Goal: Task Accomplishment & Management: Manage account settings

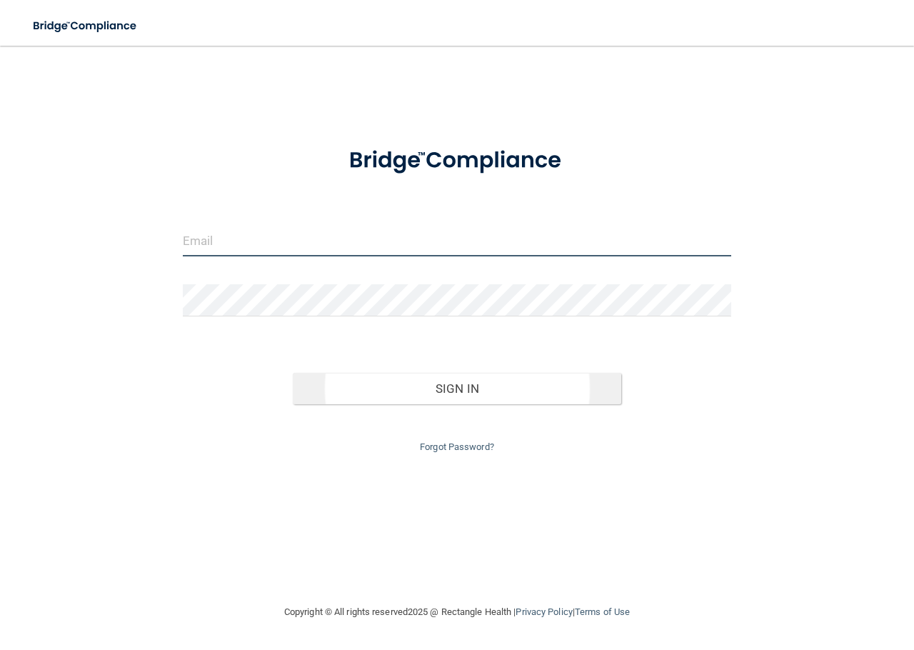
type input "[EMAIL_ADDRESS][DOMAIN_NAME]"
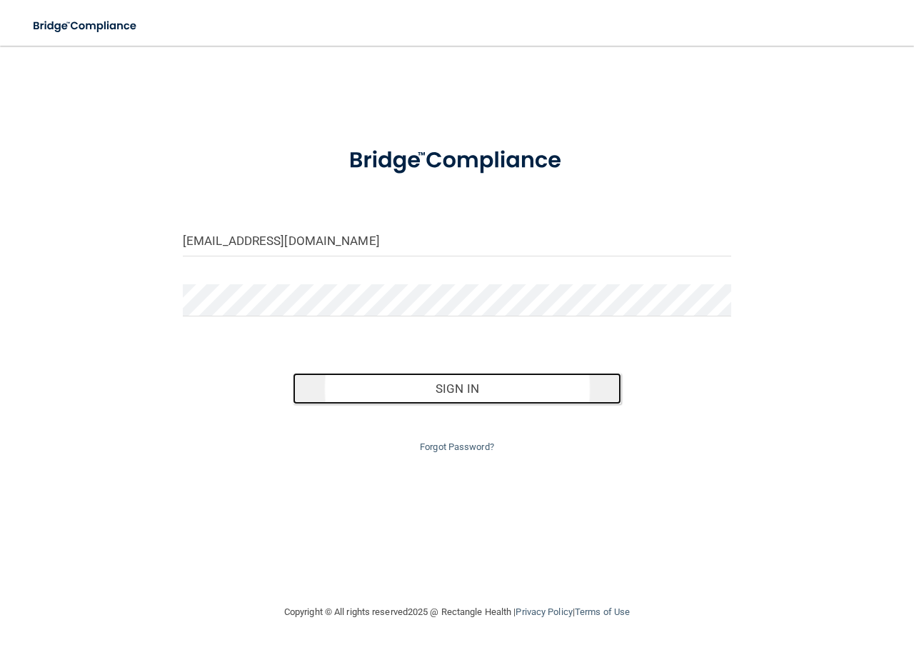
click at [394, 388] on button "Sign In" at bounding box center [457, 388] width 329 height 31
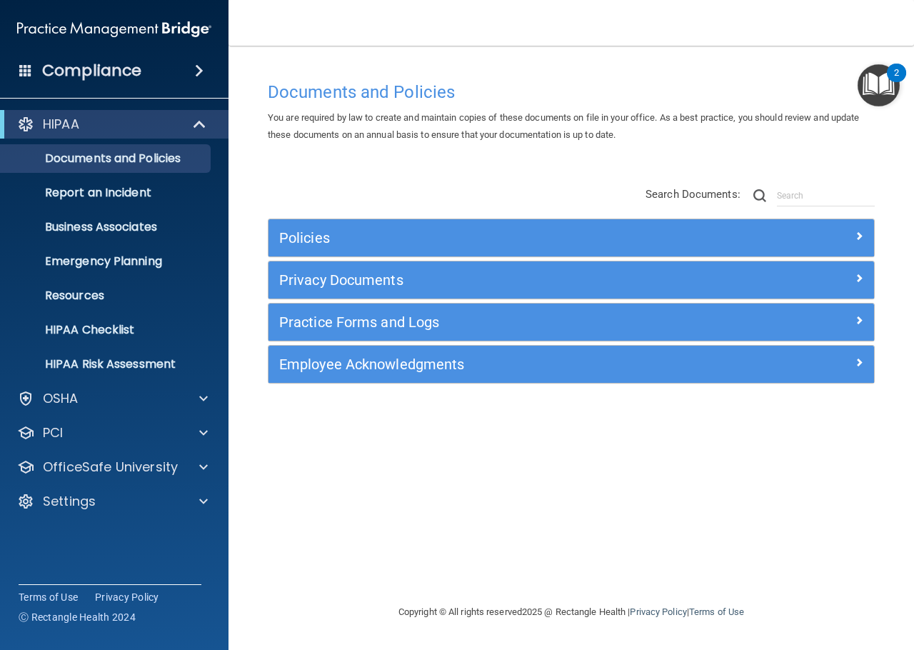
click at [172, 63] on div "Compliance" at bounding box center [114, 70] width 229 height 31
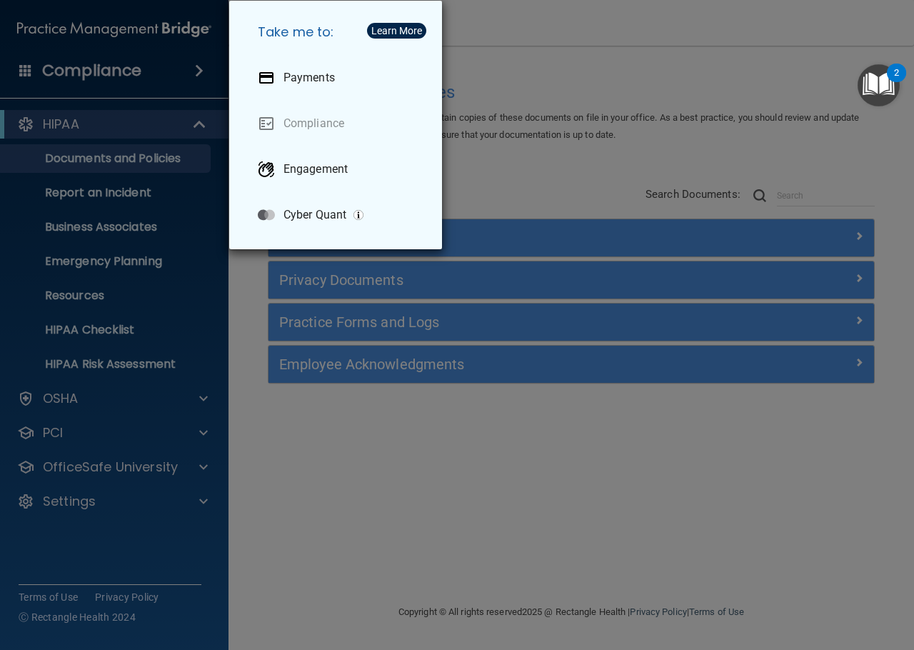
click at [249, 336] on div "Take me to: Payments Compliance Engagement Cyber Quant" at bounding box center [457, 325] width 914 height 650
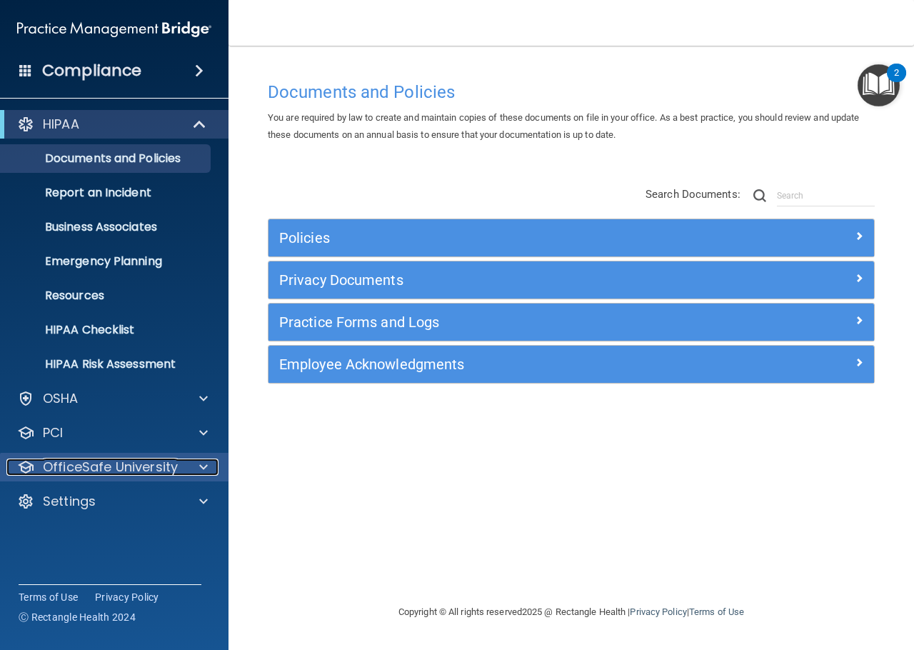
click at [116, 469] on p "OfficeSafe University" at bounding box center [110, 467] width 135 height 17
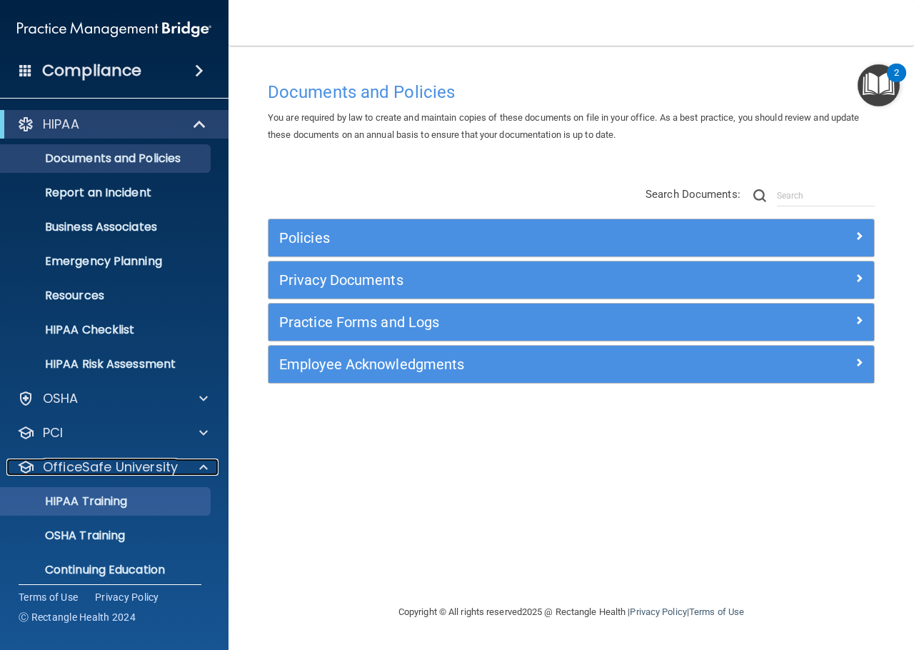
scroll to position [46, 0]
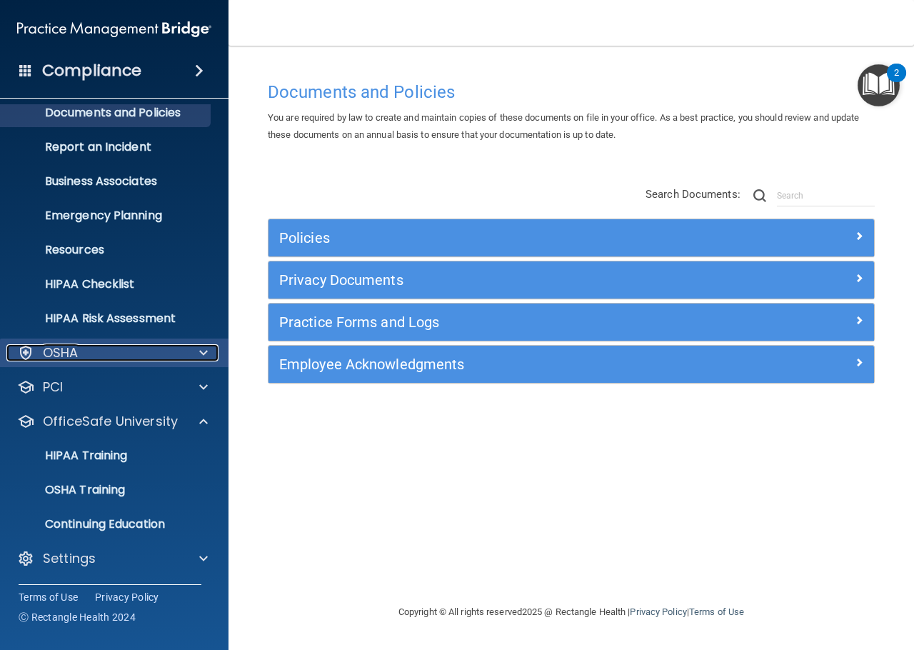
click at [141, 353] on div "OSHA" at bounding box center [94, 352] width 177 height 17
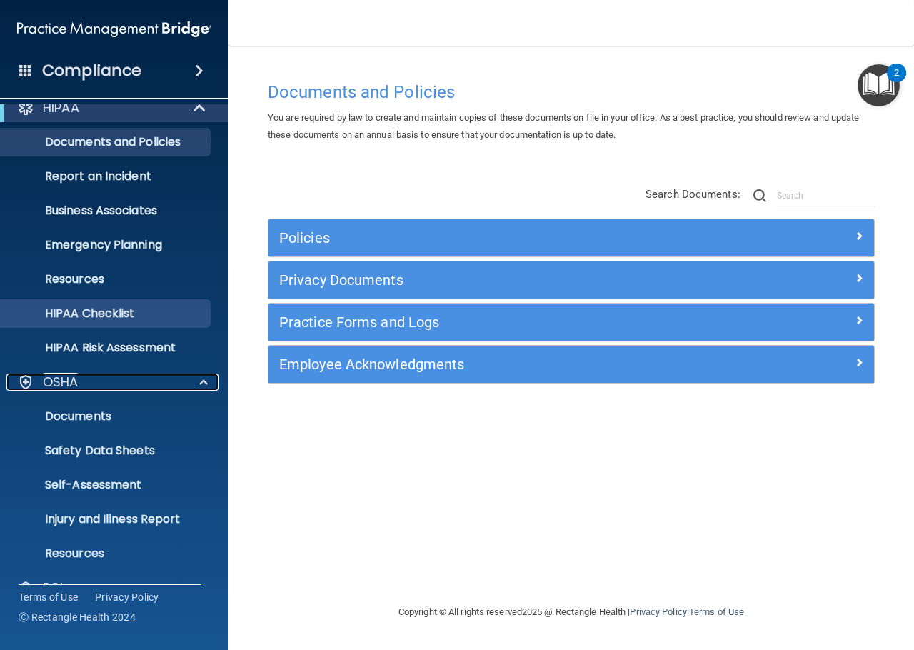
scroll to position [0, 0]
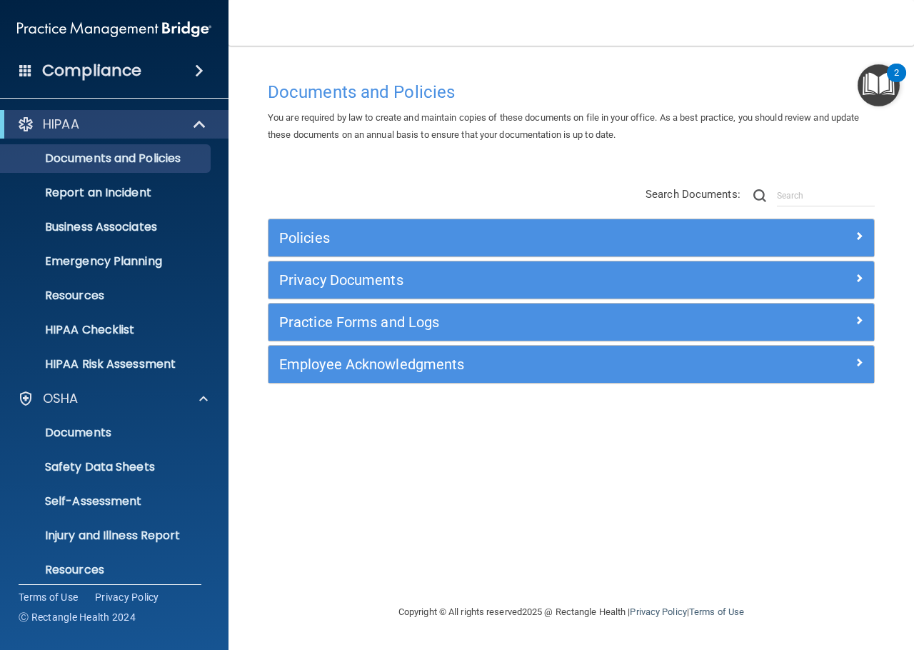
click at [194, 80] on div "Compliance" at bounding box center [114, 70] width 229 height 31
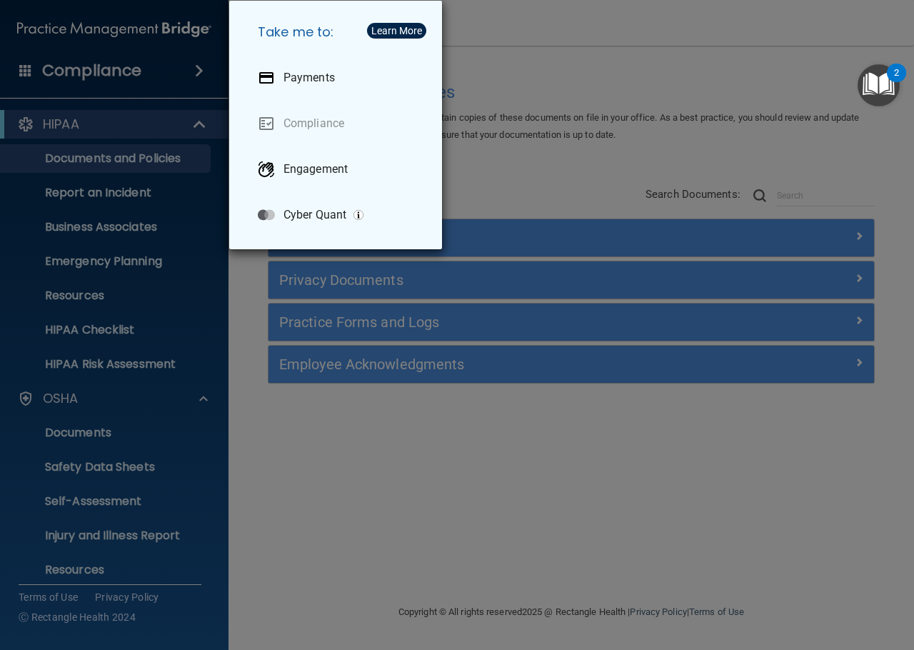
click at [531, 79] on div "Take me to: Payments Compliance Engagement Cyber Quant" at bounding box center [457, 325] width 914 height 650
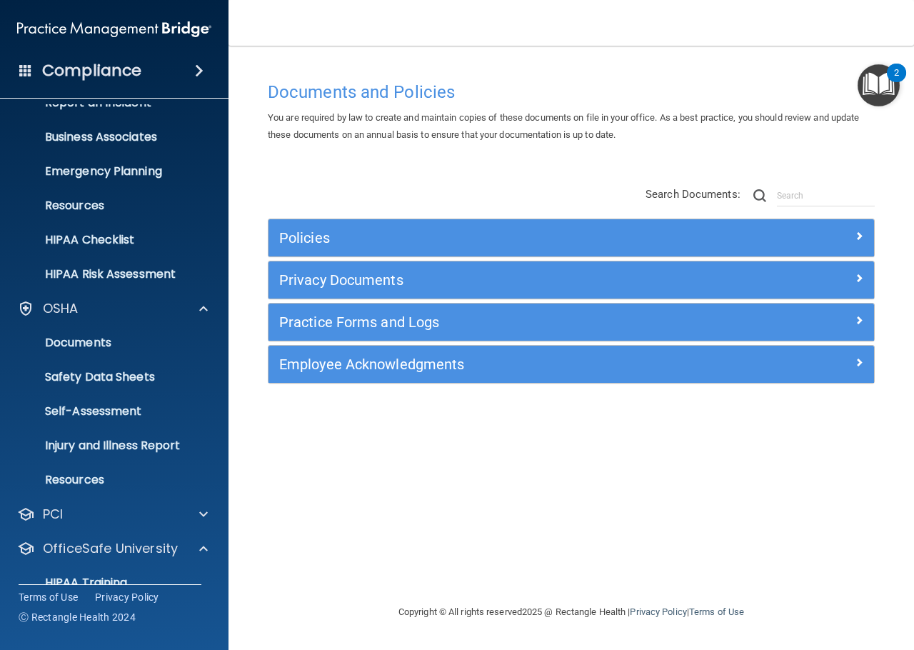
scroll to position [217, 0]
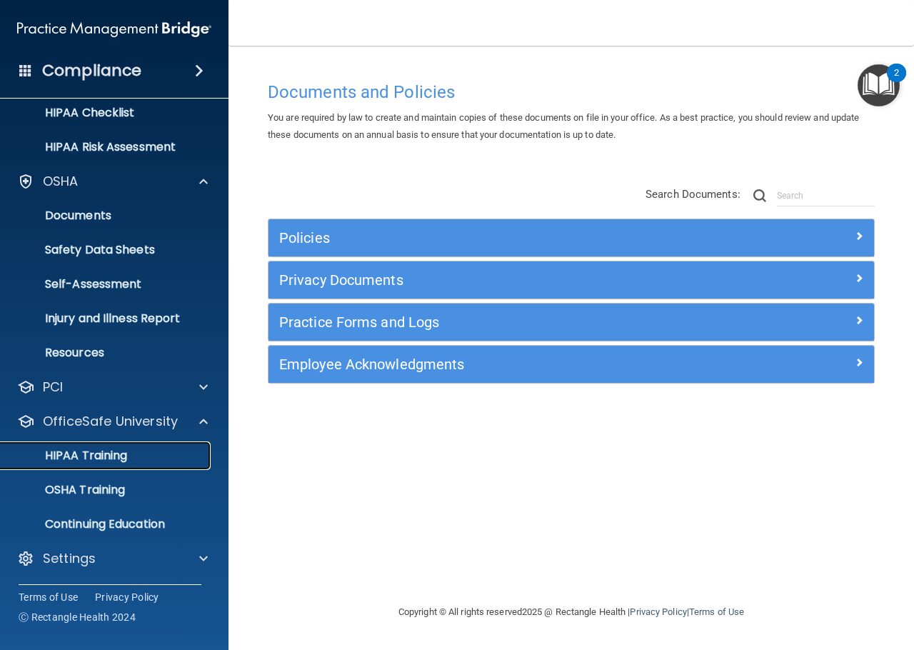
click at [145, 456] on div "HIPAA Training" at bounding box center [106, 456] width 195 height 14
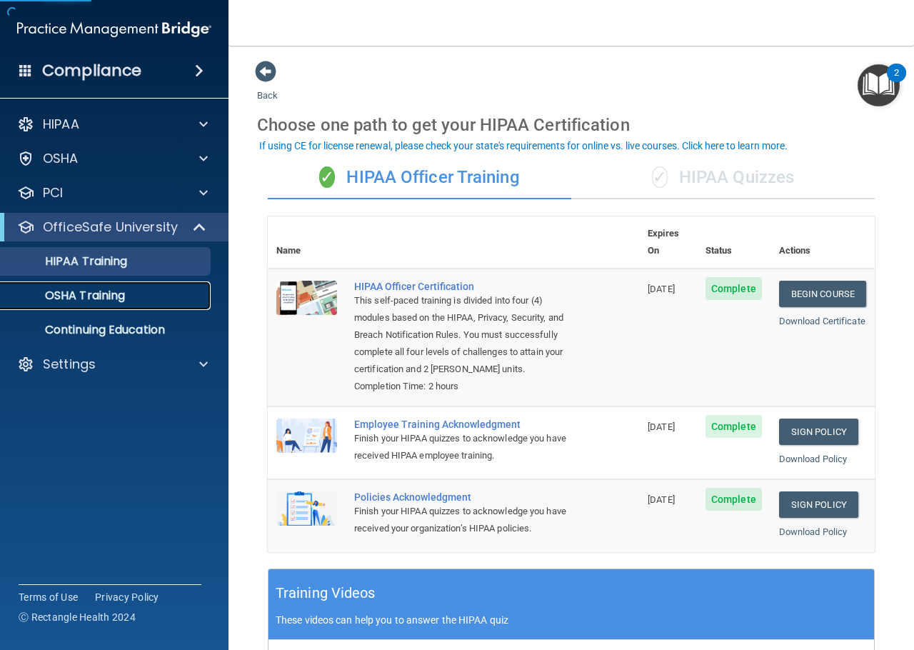
click at [131, 304] on link "OSHA Training" at bounding box center [98, 295] width 225 height 29
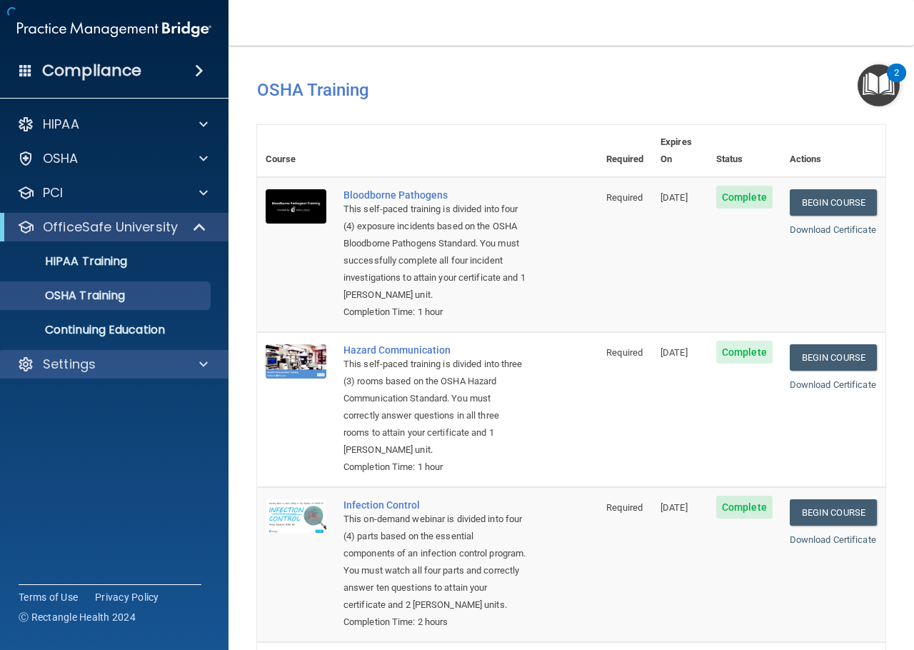
click at [123, 351] on div "Settings" at bounding box center [114, 364] width 229 height 29
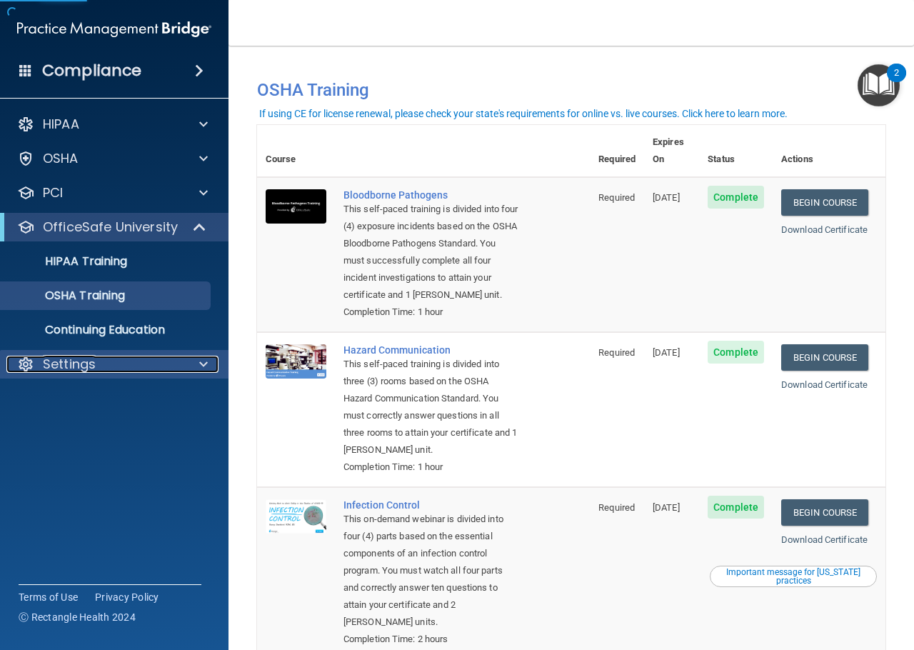
click at [117, 364] on div "Settings" at bounding box center [94, 364] width 177 height 17
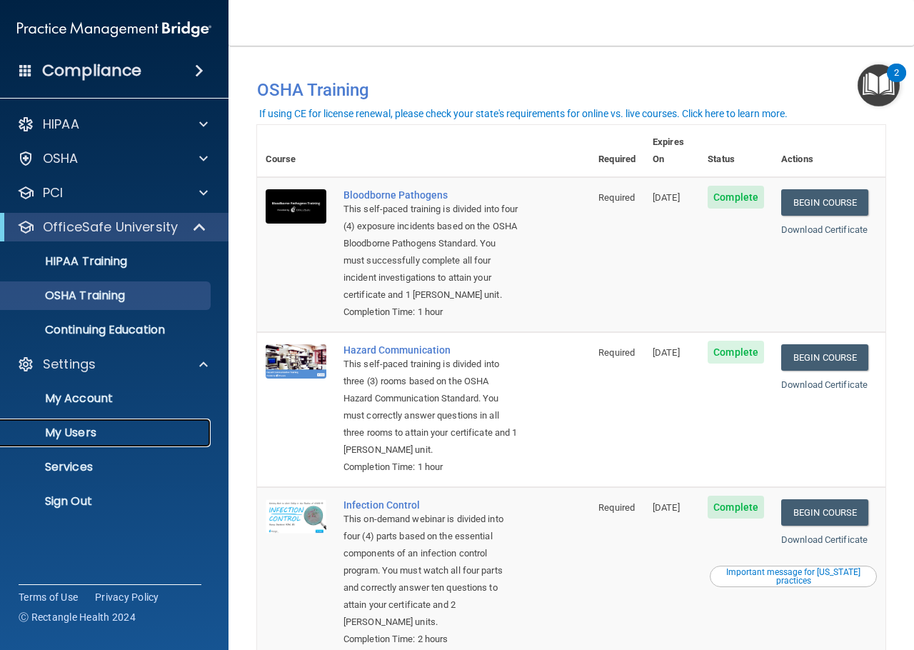
click at [88, 441] on link "My Users" at bounding box center [98, 433] width 225 height 29
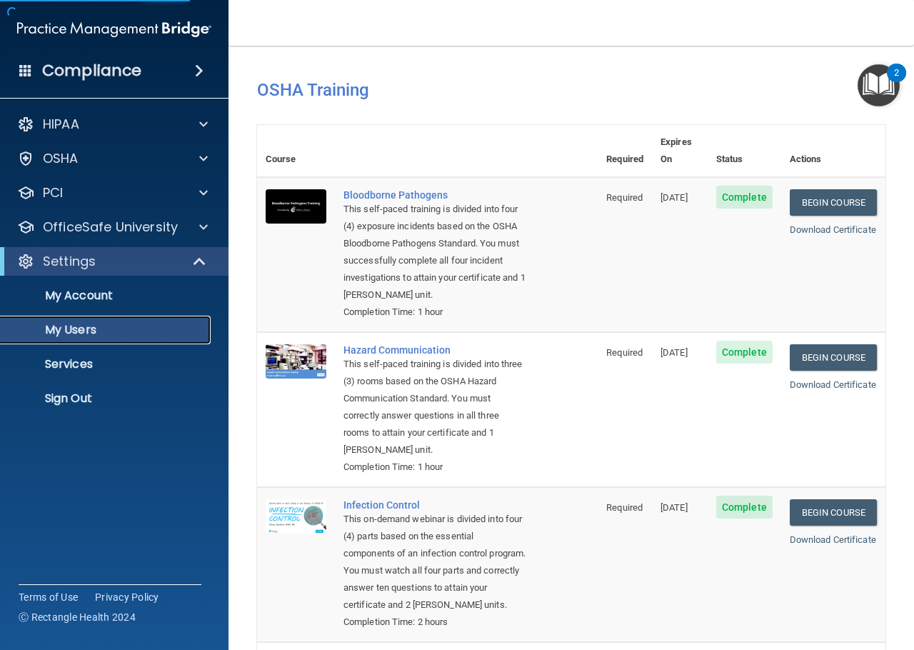
select select "20"
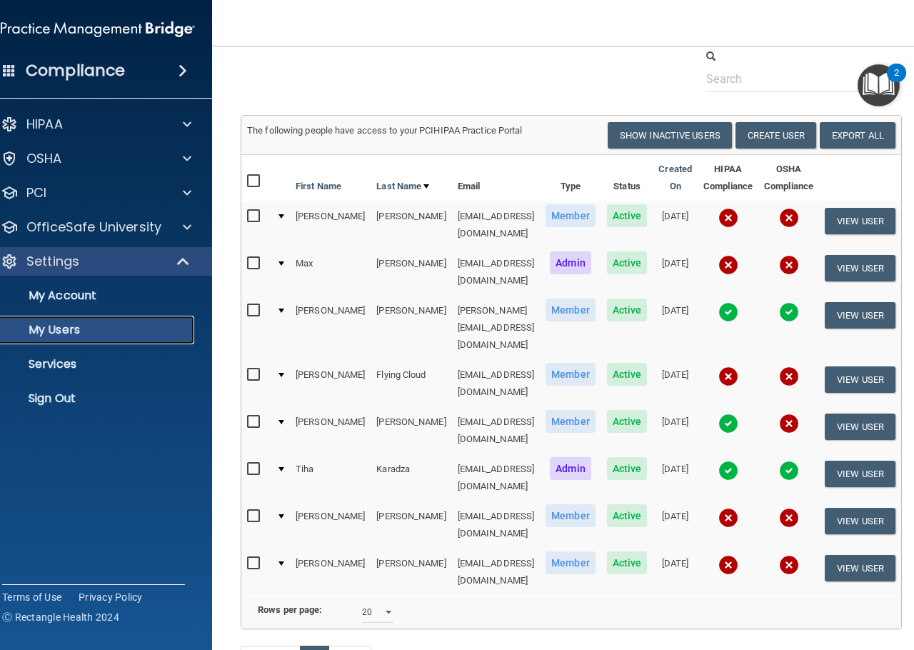
scroll to position [71, 0]
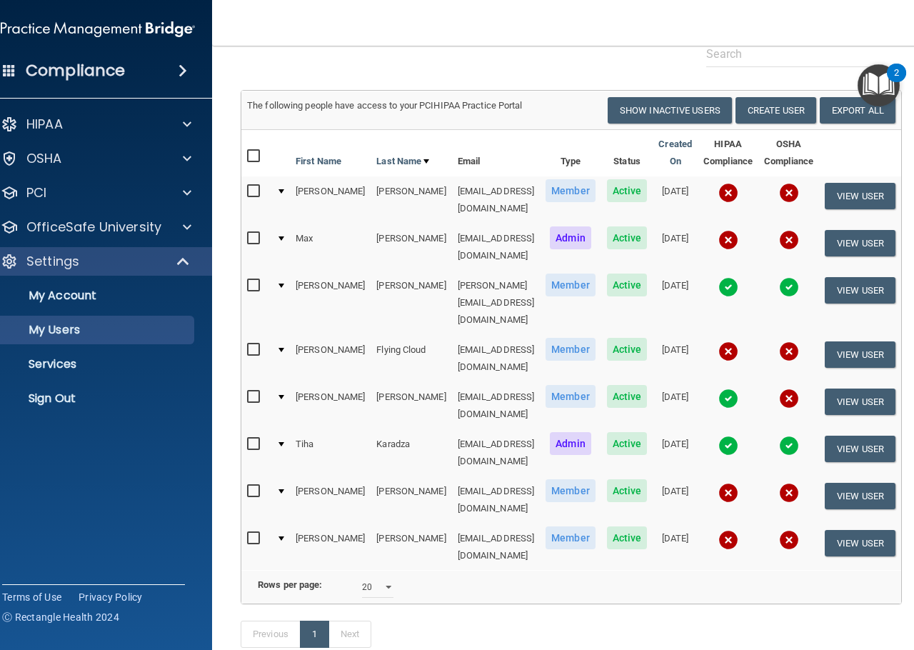
click at [247, 533] on input "checkbox" at bounding box center [255, 538] width 16 height 11
checkbox input "true"
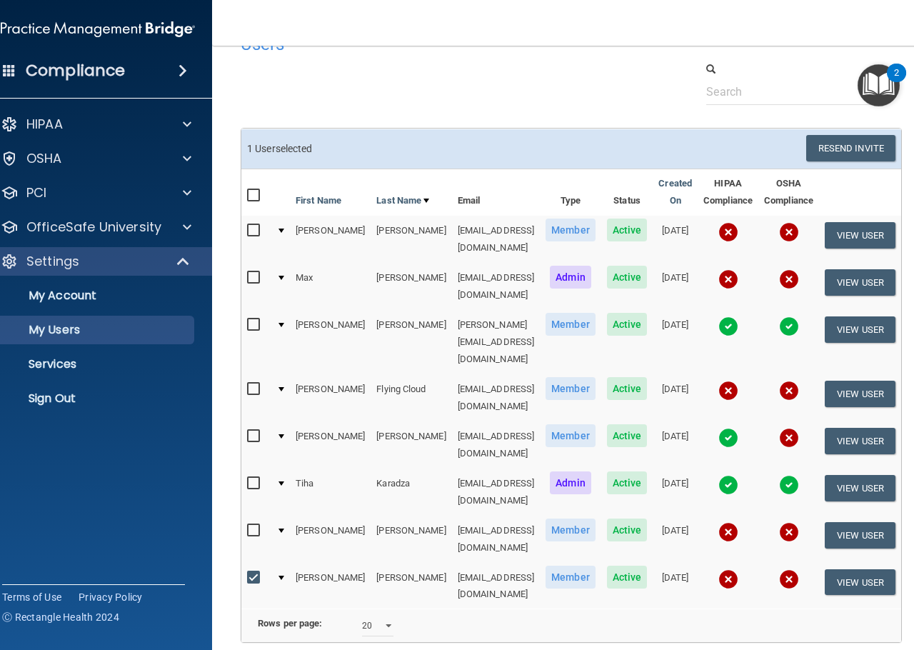
scroll to position [0, 0]
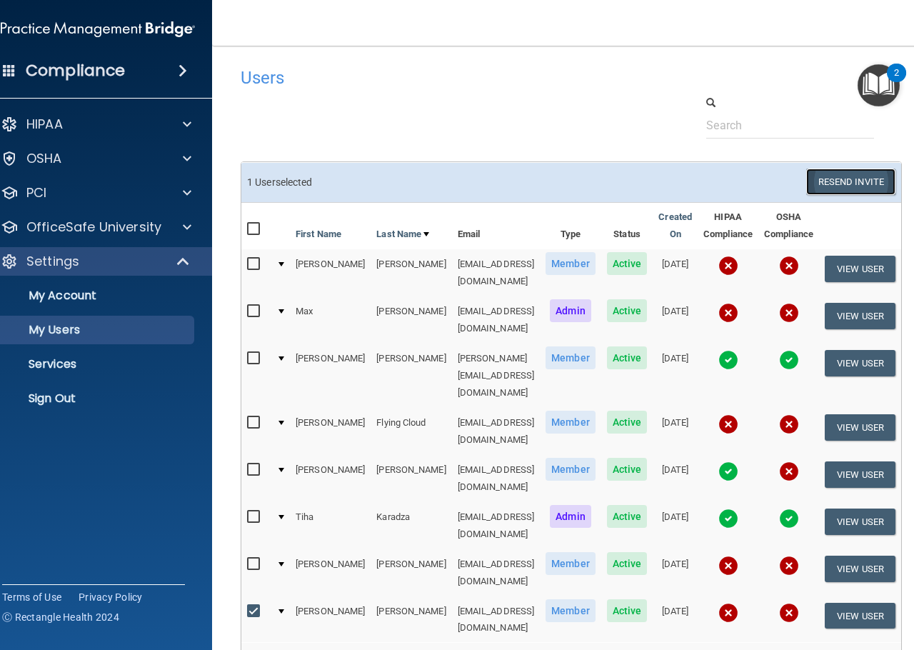
click at [825, 169] on button "Resend Invite" at bounding box center [850, 182] width 89 height 26
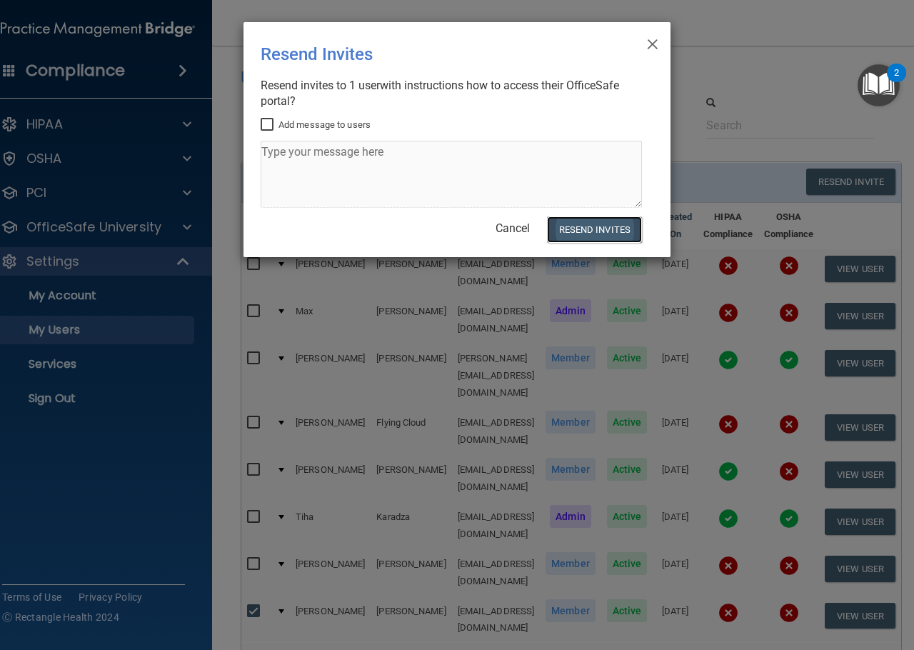
click at [591, 237] on button "Resend Invites" at bounding box center [594, 229] width 95 height 26
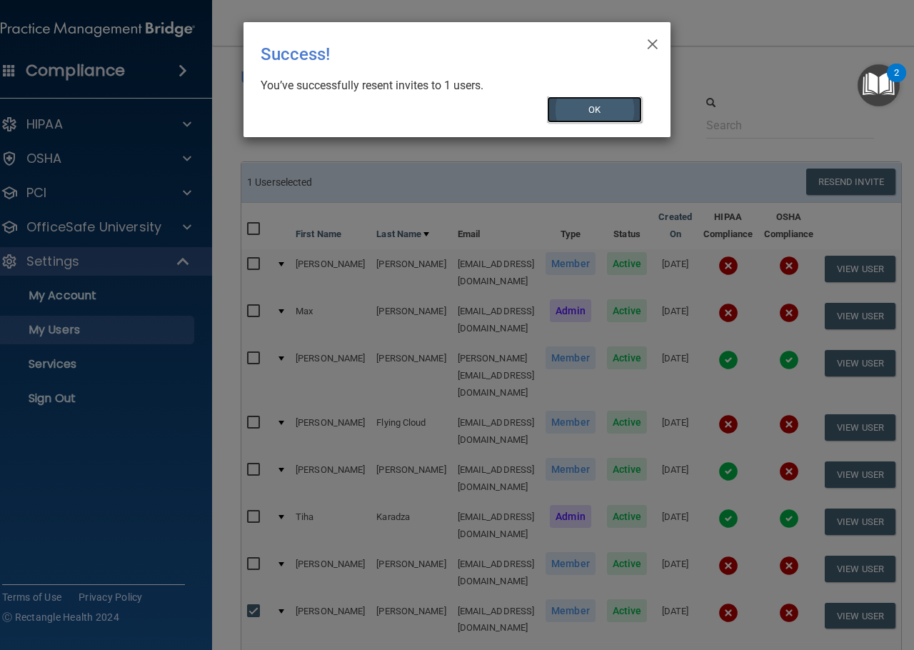
click at [581, 111] on button "OK" at bounding box center [595, 109] width 96 height 26
